Goal: Task Accomplishment & Management: Manage account settings

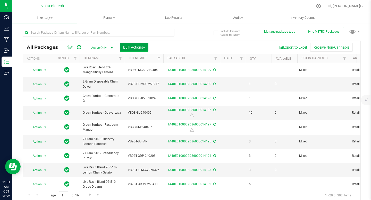
click at [147, 49] on button "Bulk Actions" at bounding box center [134, 47] width 29 height 9
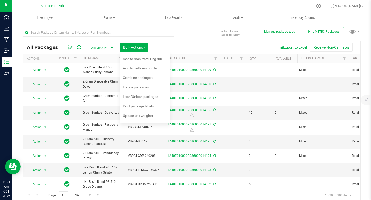
click at [205, 38] on div "All Packages Active Only Active Only Lab Samples Locked All External Internal B…" at bounding box center [192, 113] width 338 height 178
click at [115, 18] on span at bounding box center [114, 18] width 2 height 1
click at [205, 43] on div "Export to Excel Receive Non-Cannabis" at bounding box center [254, 47] width 204 height 9
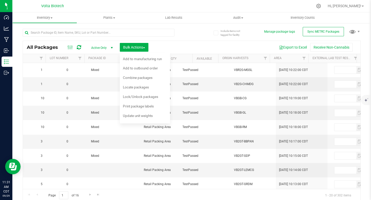
scroll to position [0, 231]
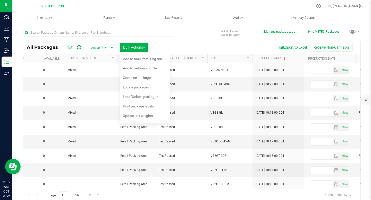
click at [288, 48] on button "Export to Excel" at bounding box center [292, 47] width 34 height 9
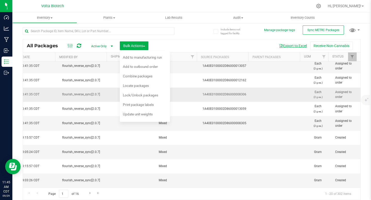
scroll to position [0, 819]
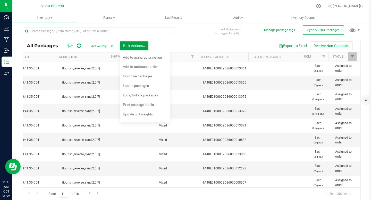
click at [141, 45] on span "Bulk Actions" at bounding box center [134, 46] width 22 height 4
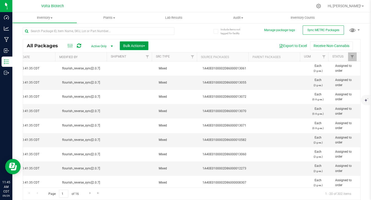
click at [141, 45] on span "Bulk Actions" at bounding box center [134, 46] width 22 height 4
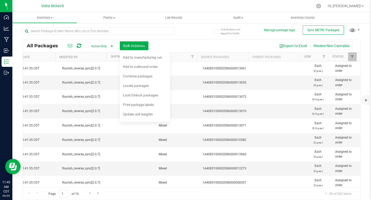
click at [215, 5] on div at bounding box center [202, 6] width 220 height 10
click at [320, 46] on button "Receive Non-Cannabis" at bounding box center [331, 45] width 42 height 9
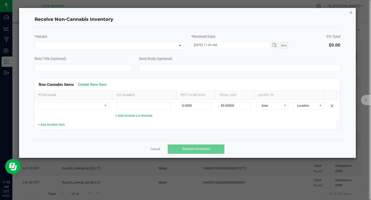
click at [352, 13] on icon "Close" at bounding box center [351, 12] width 4 height 6
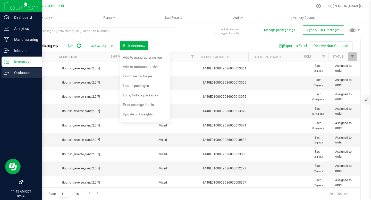
click at [20, 73] on p "Outbound" at bounding box center [24, 73] width 31 height 6
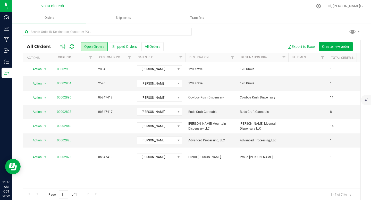
click at [71, 49] on link at bounding box center [71, 47] width 4 height 6
